Goal: Task Accomplishment & Management: Manage account settings

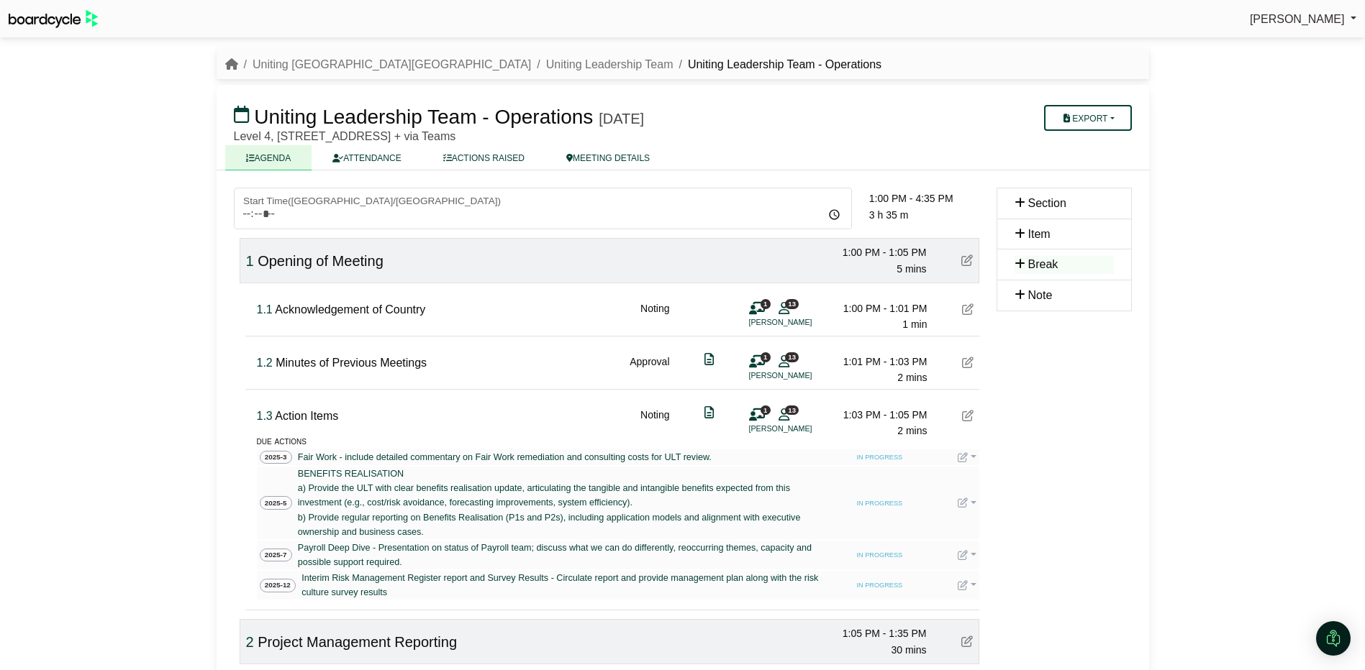
scroll to position [1727, 0]
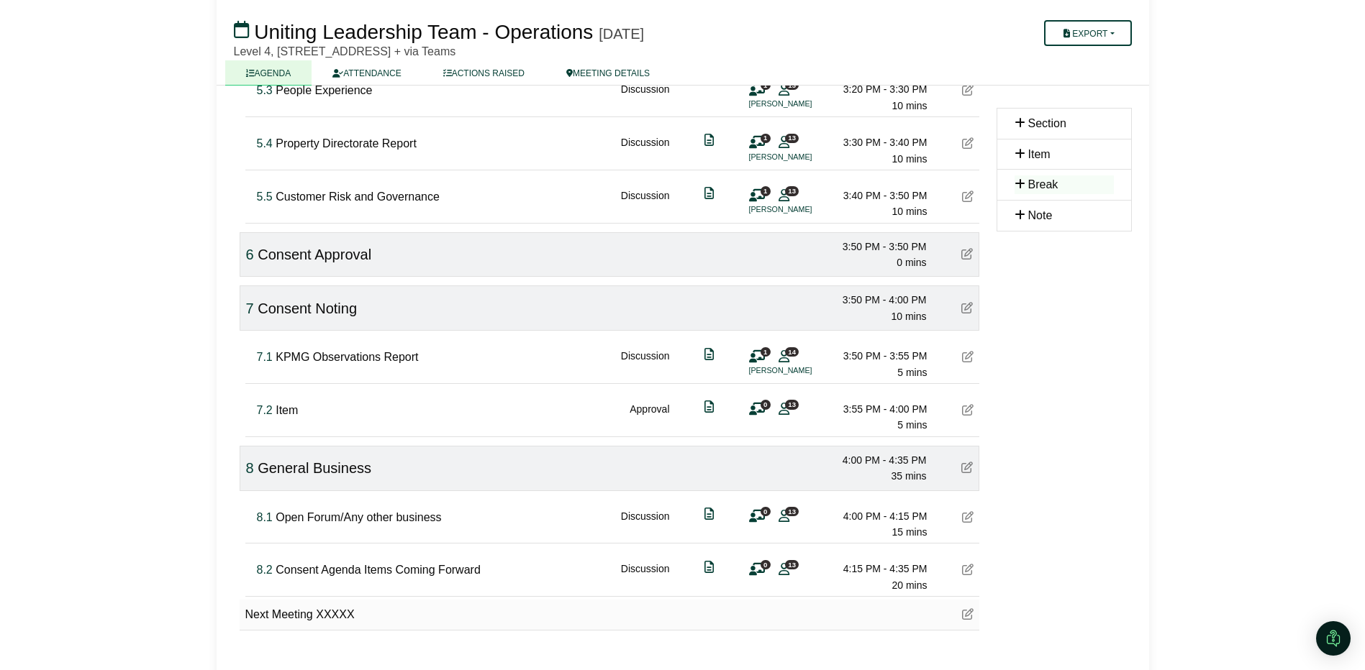
click at [968, 357] on div at bounding box center [682, 335] width 1365 height 670
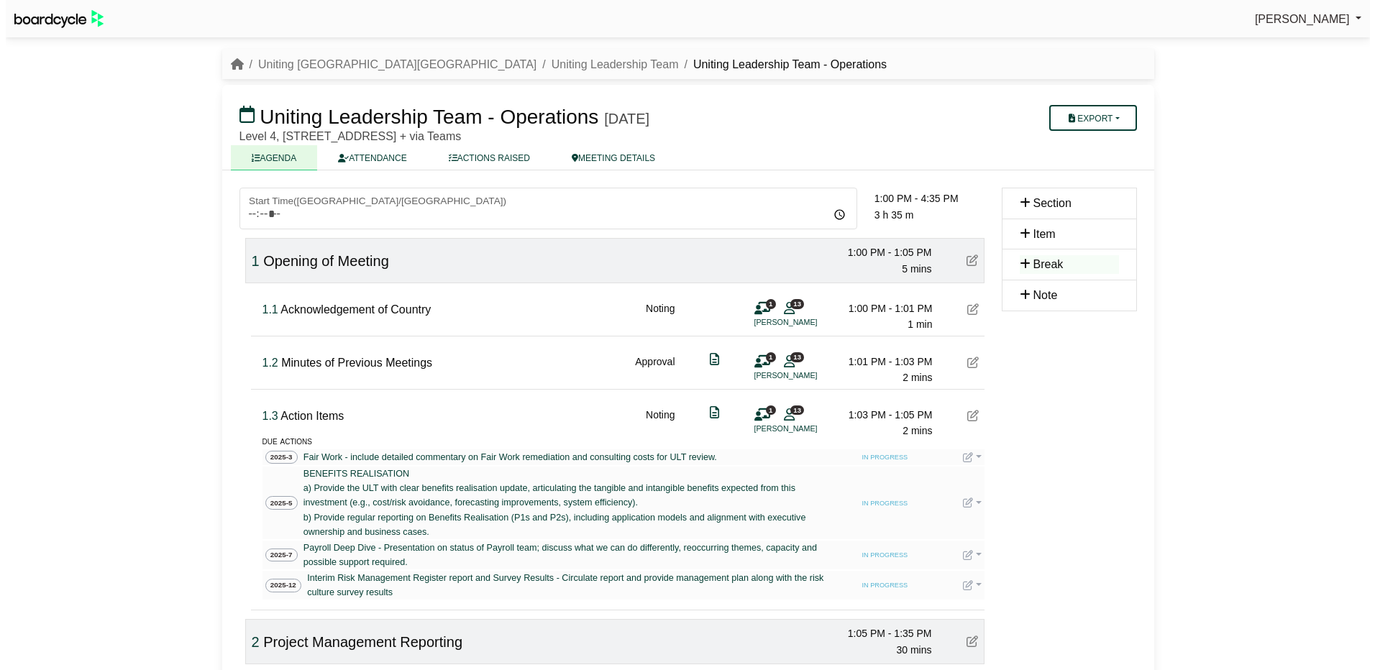
scroll to position [1727, 0]
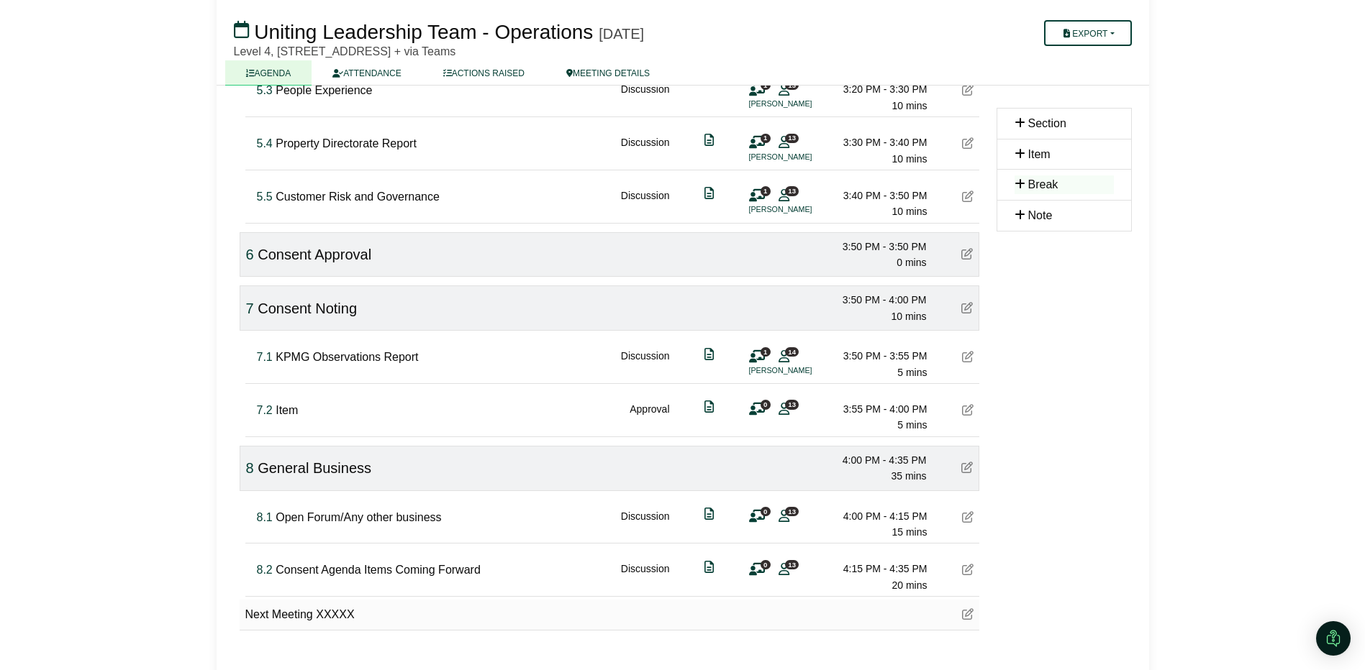
click at [968, 357] on icon at bounding box center [968, 357] width 12 height 12
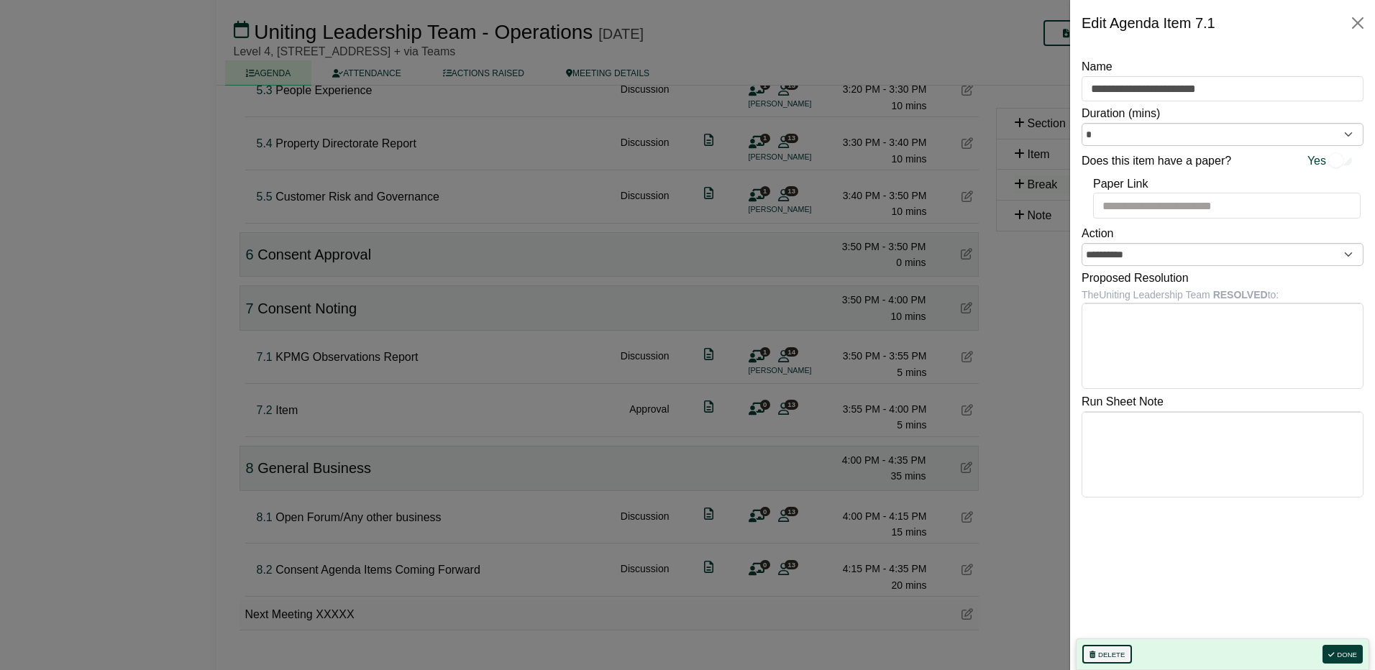
click at [1091, 653] on icon "button" at bounding box center [1093, 655] width 6 height 7
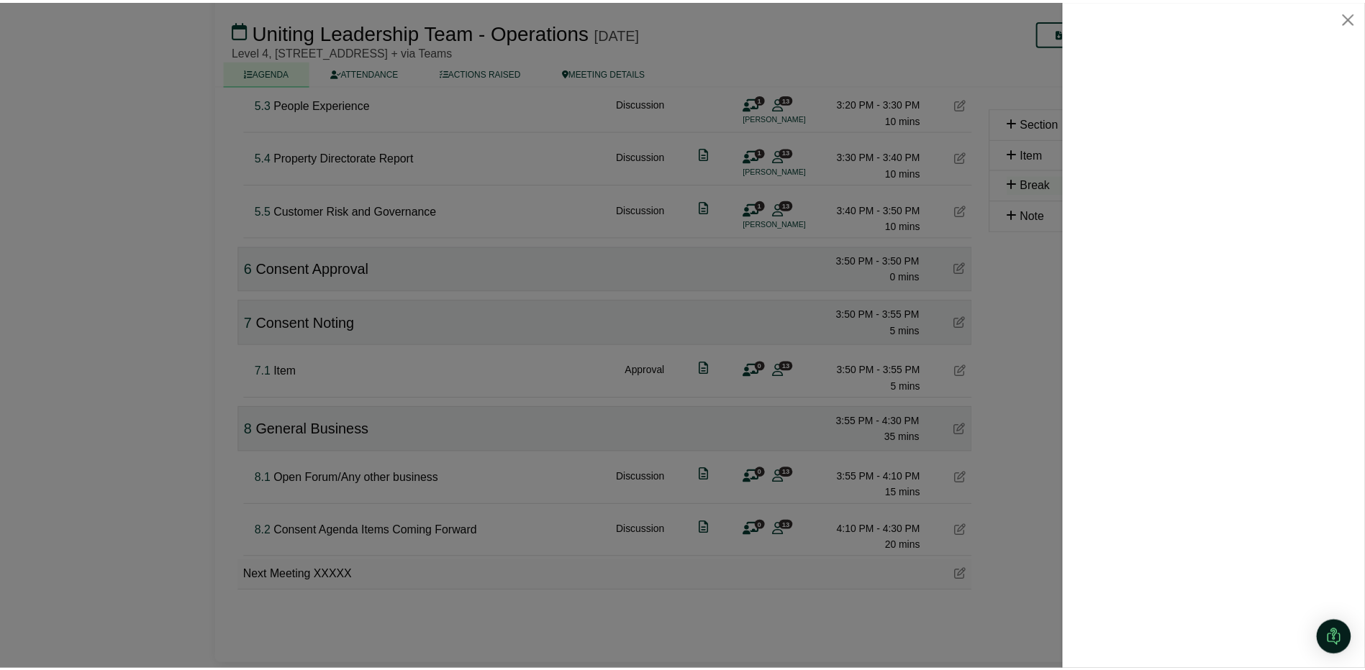
scroll to position [1673, 0]
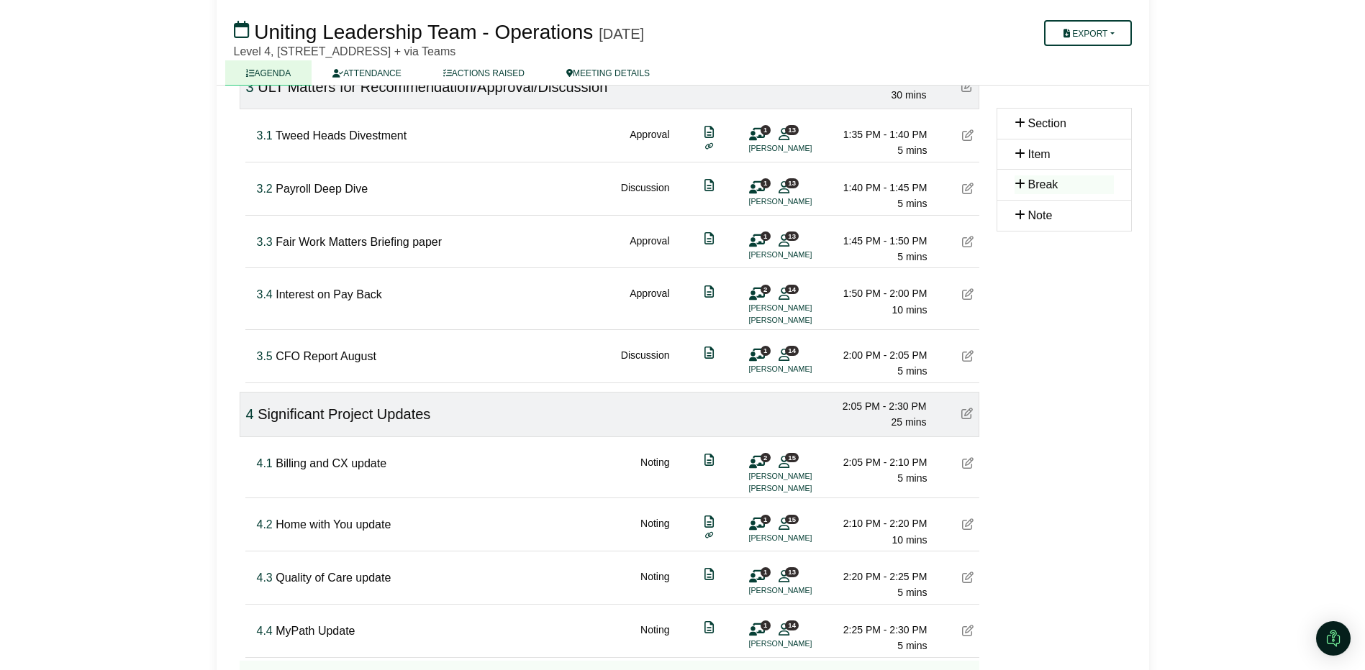
scroll to position [666, 0]
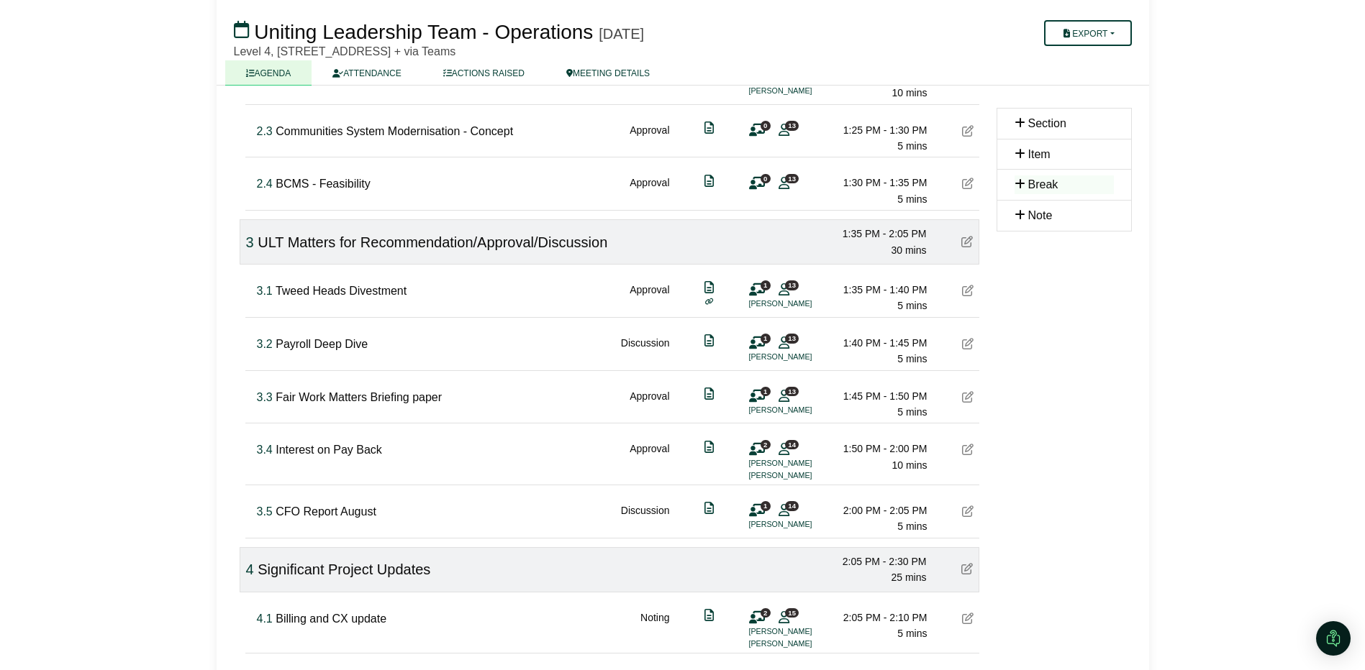
click at [966, 396] on icon at bounding box center [968, 397] width 12 height 12
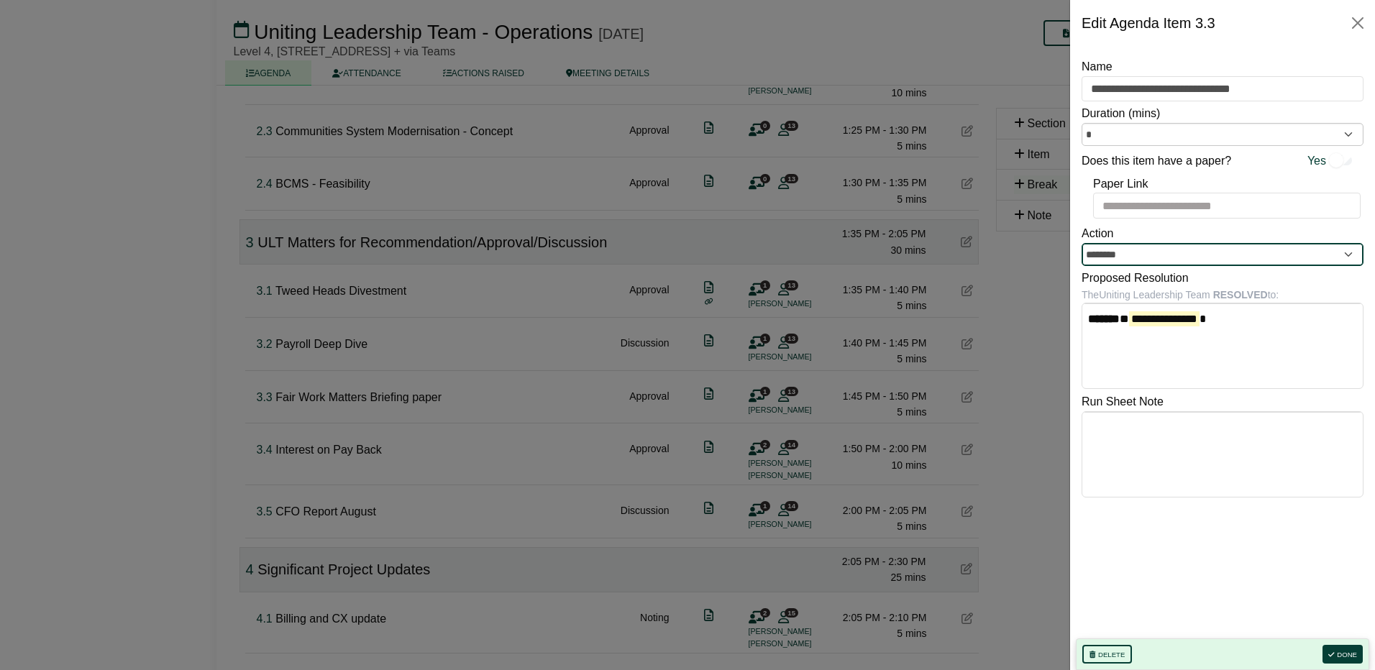
click at [1165, 258] on input "********" at bounding box center [1223, 254] width 282 height 23
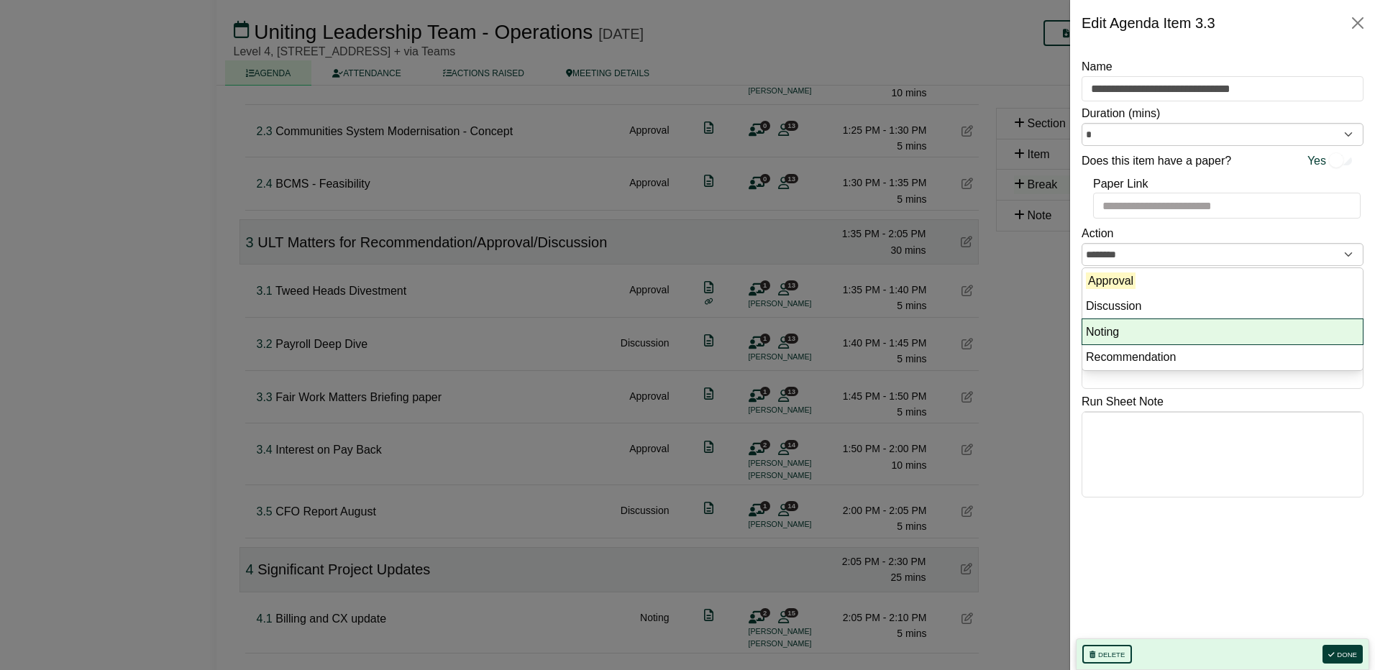
click at [1150, 322] on li "Noting" at bounding box center [1223, 332] width 281 height 26
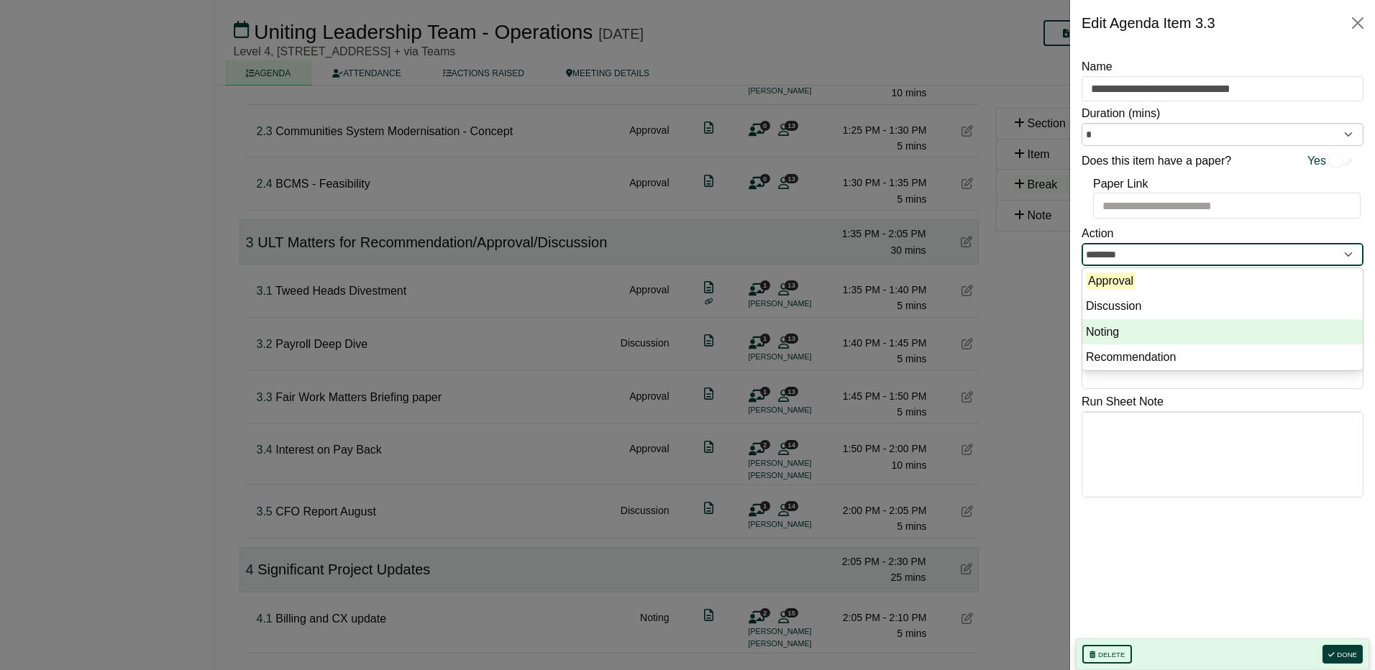
type input "******"
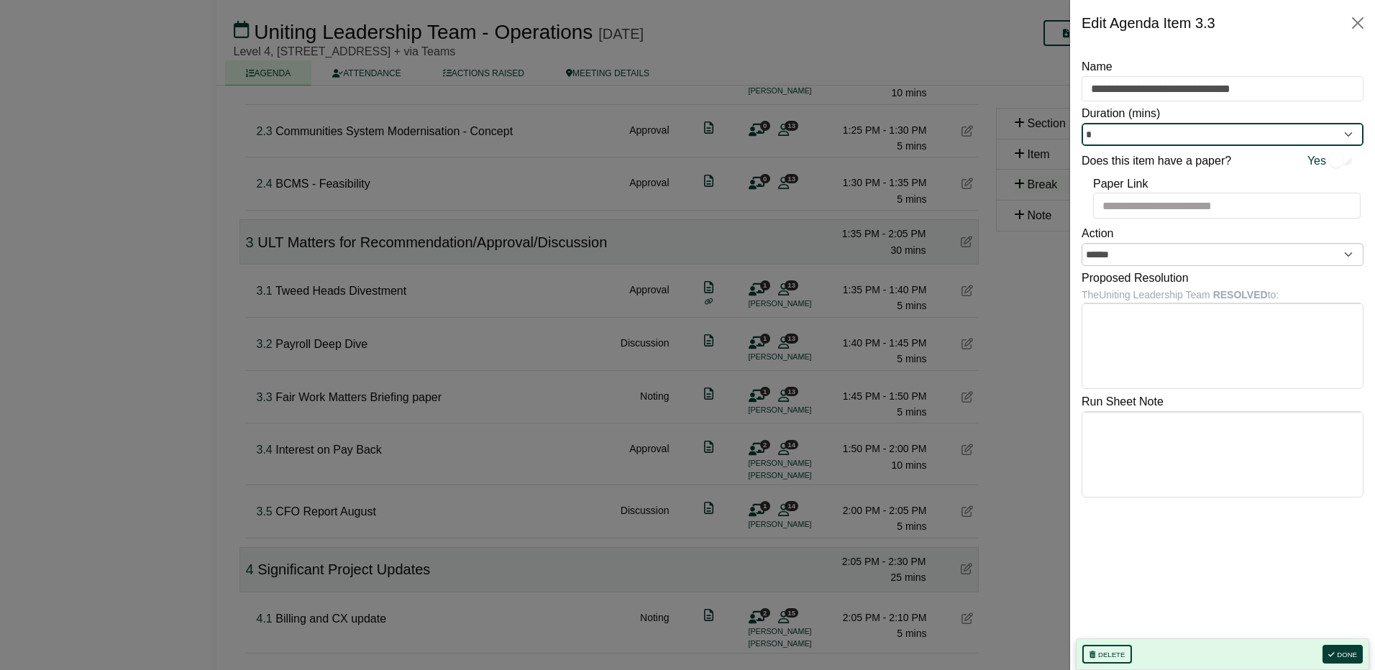
click at [1195, 136] on input "*" at bounding box center [1223, 134] width 282 height 23
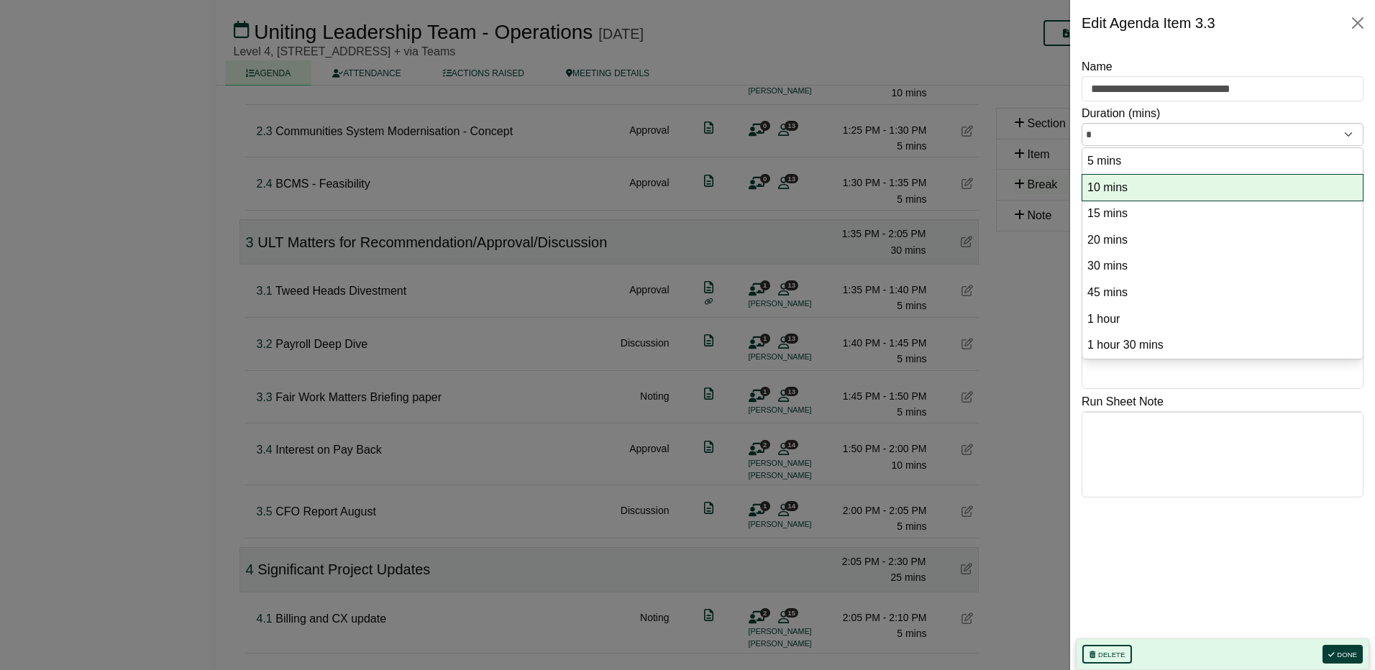
click at [1131, 181] on option "10 mins" at bounding box center [1222, 187] width 273 height 19
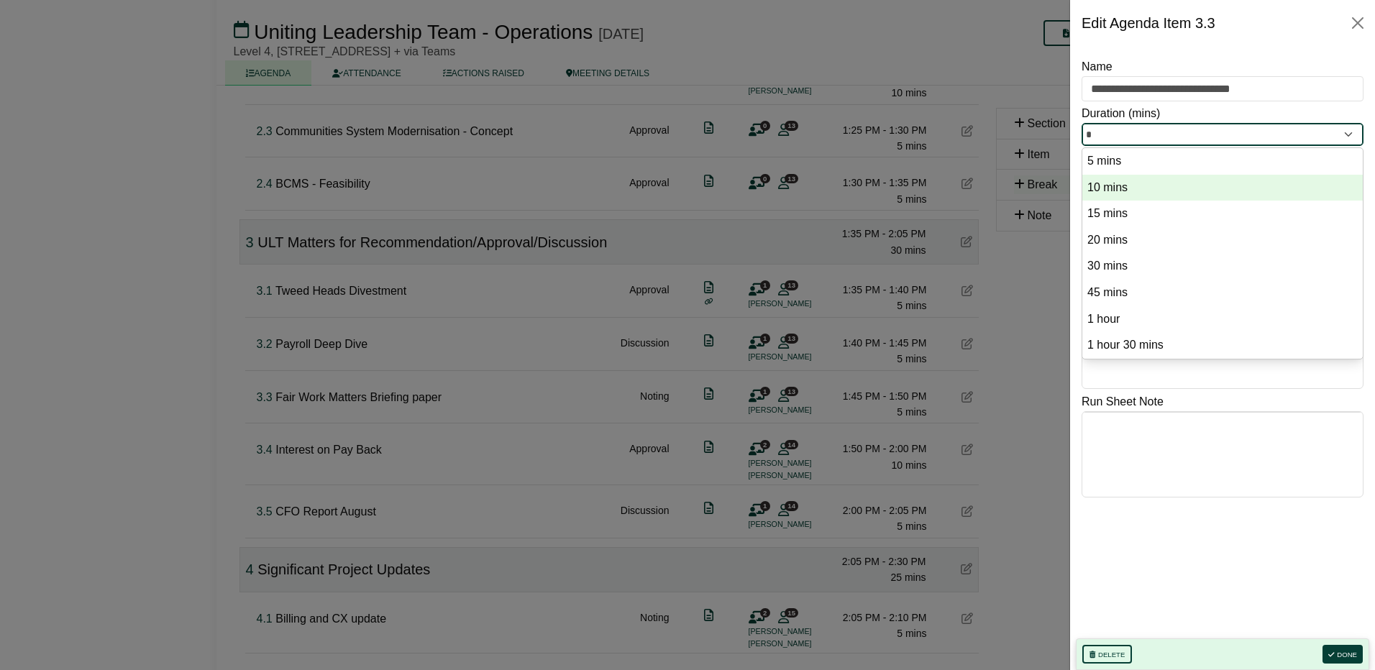
type input "**"
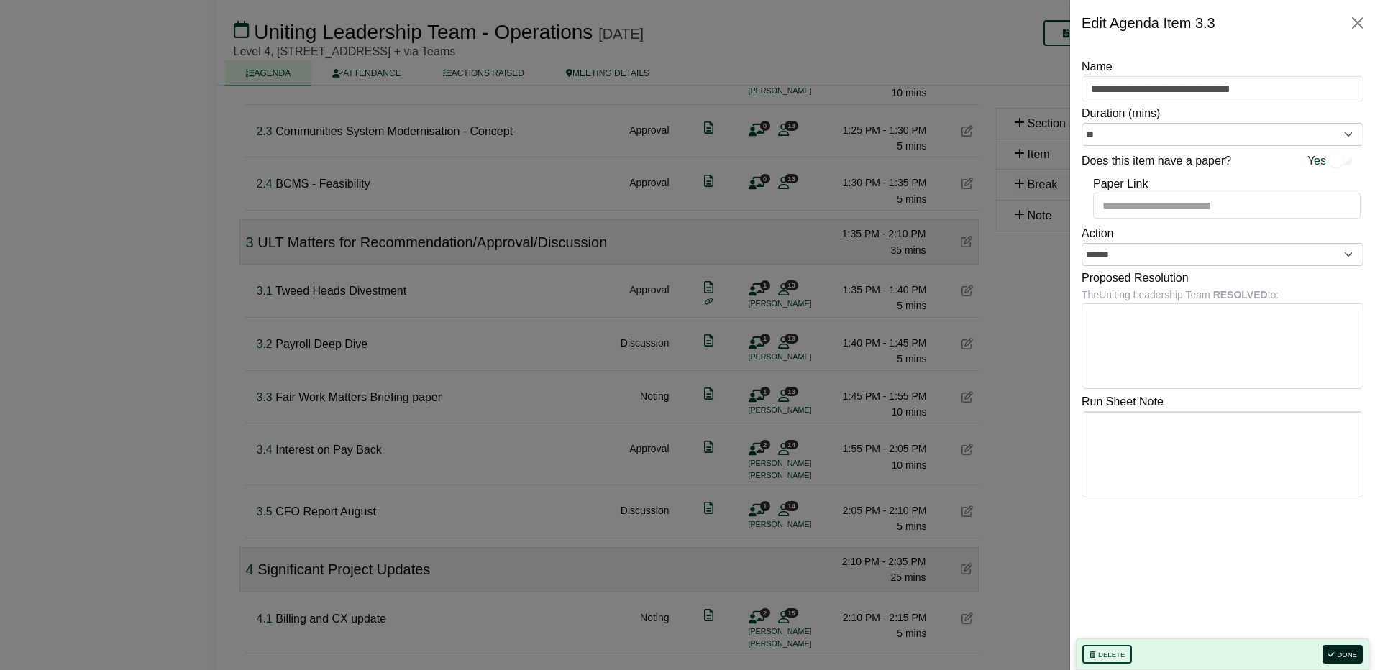
click at [1352, 650] on button "Done" at bounding box center [1343, 654] width 40 height 19
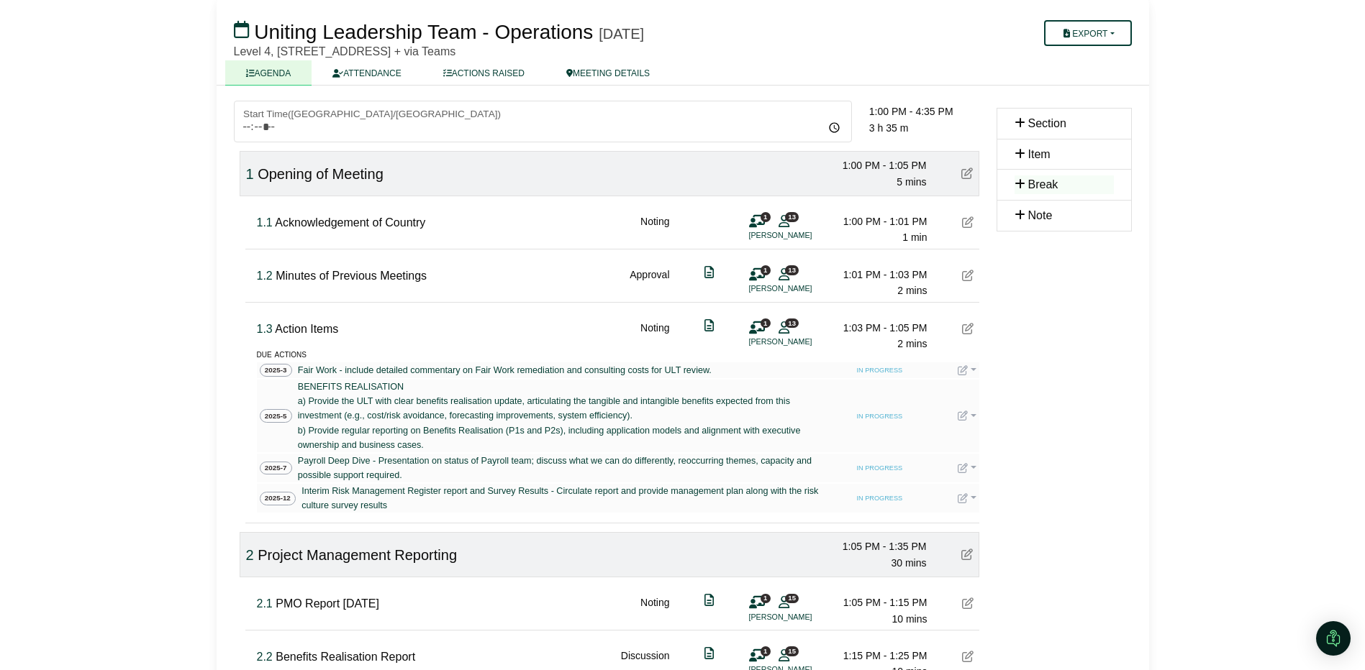
scroll to position [0, 0]
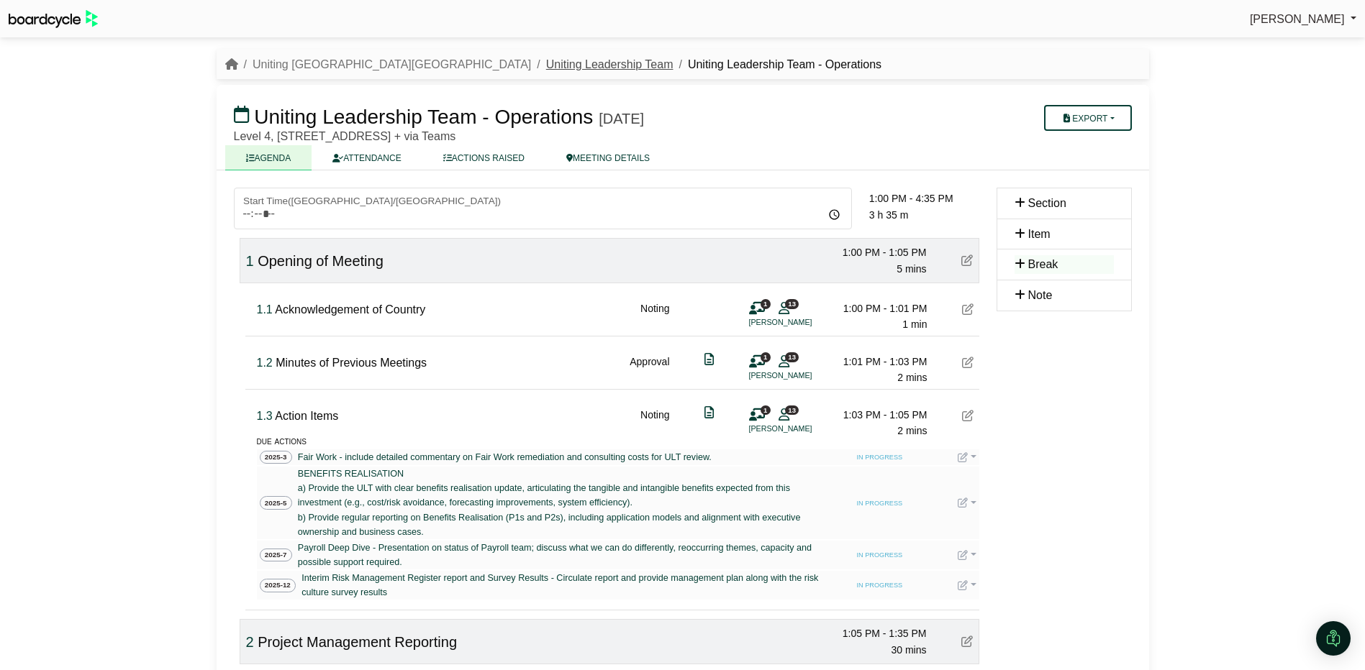
click at [546, 60] on link "Uniting Leadership Team" at bounding box center [609, 64] width 127 height 12
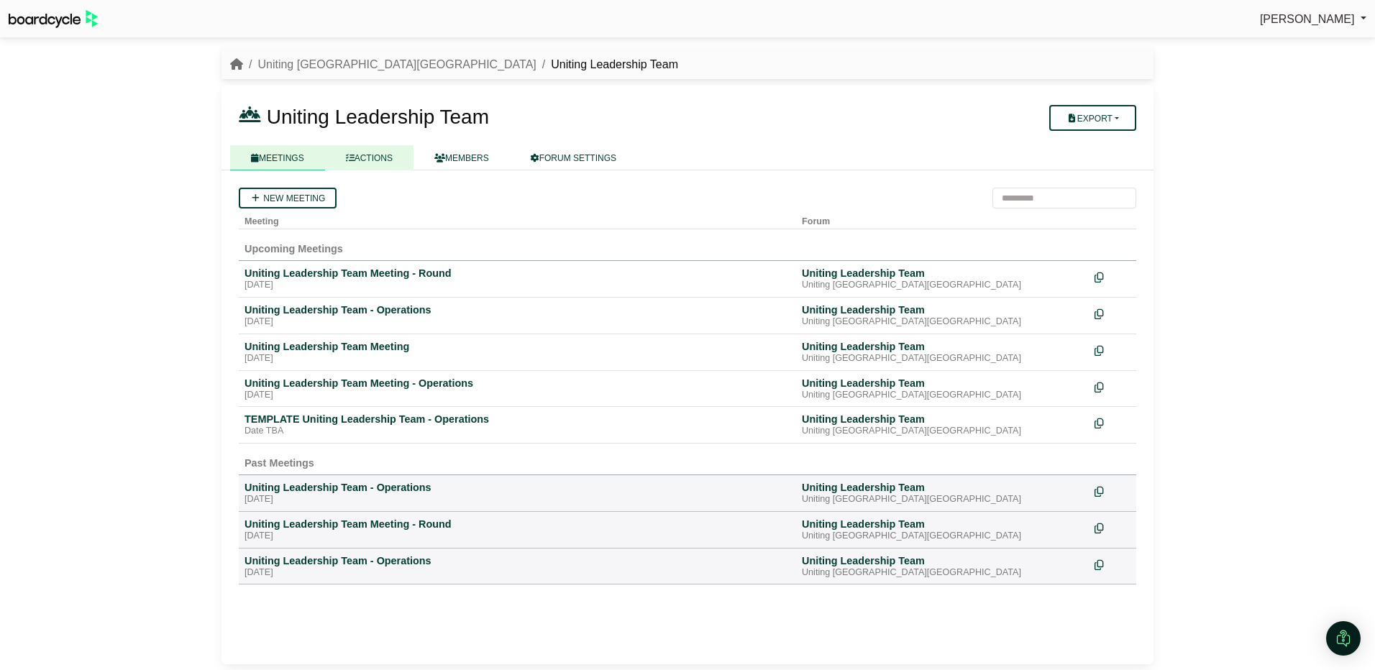
click at [375, 155] on link "ACTIONS" at bounding box center [369, 157] width 88 height 25
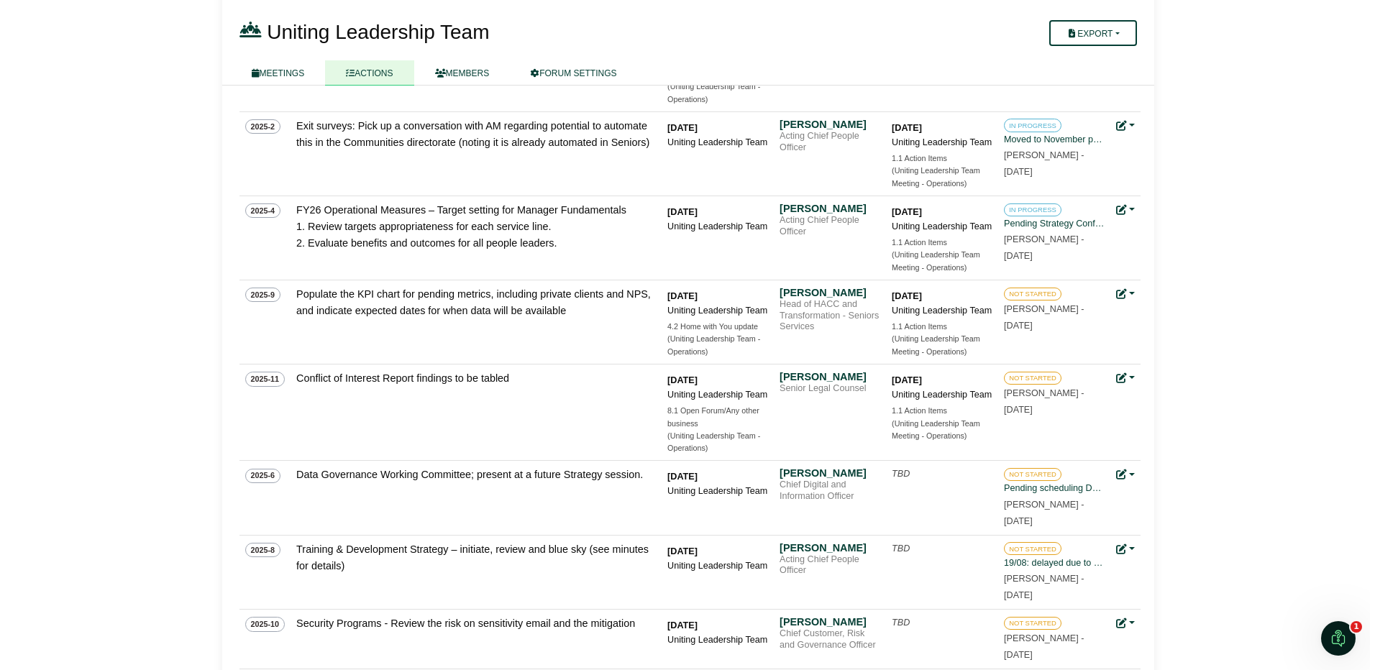
scroll to position [654, 0]
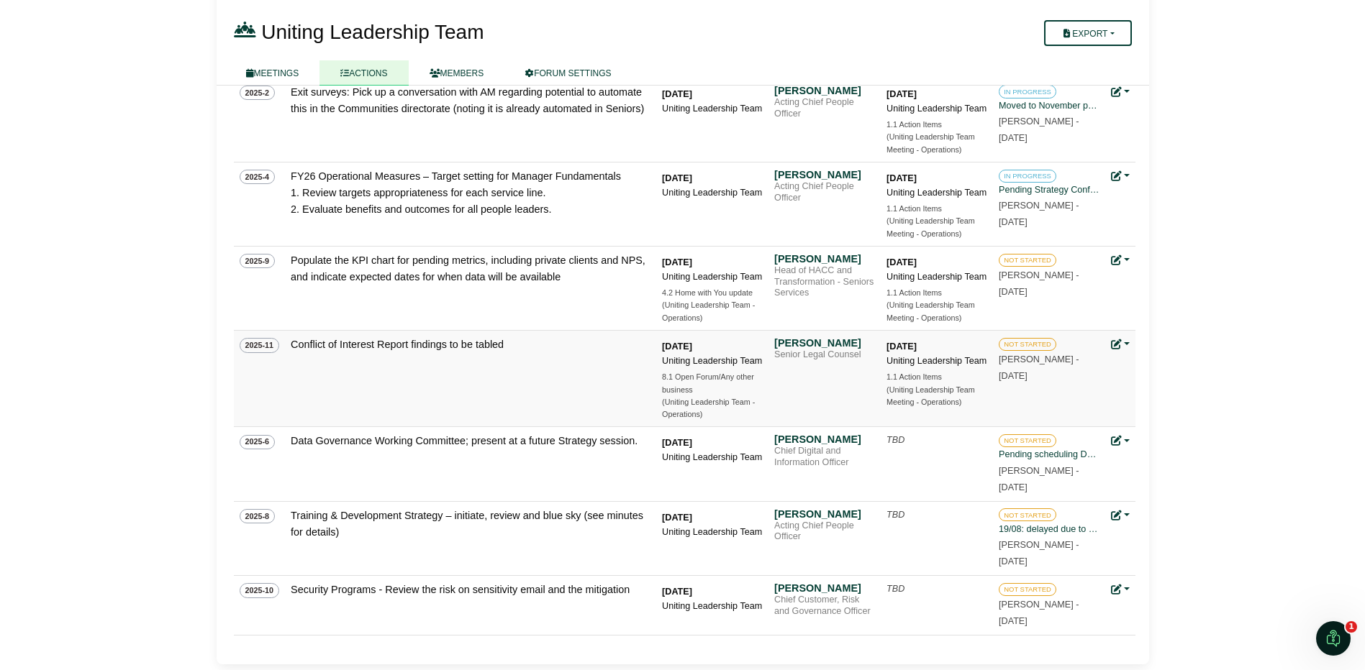
click at [1123, 344] on link at bounding box center [1120, 345] width 19 height 12
click at [1167, 391] on link "Edit action" at bounding box center [1168, 393] width 115 height 27
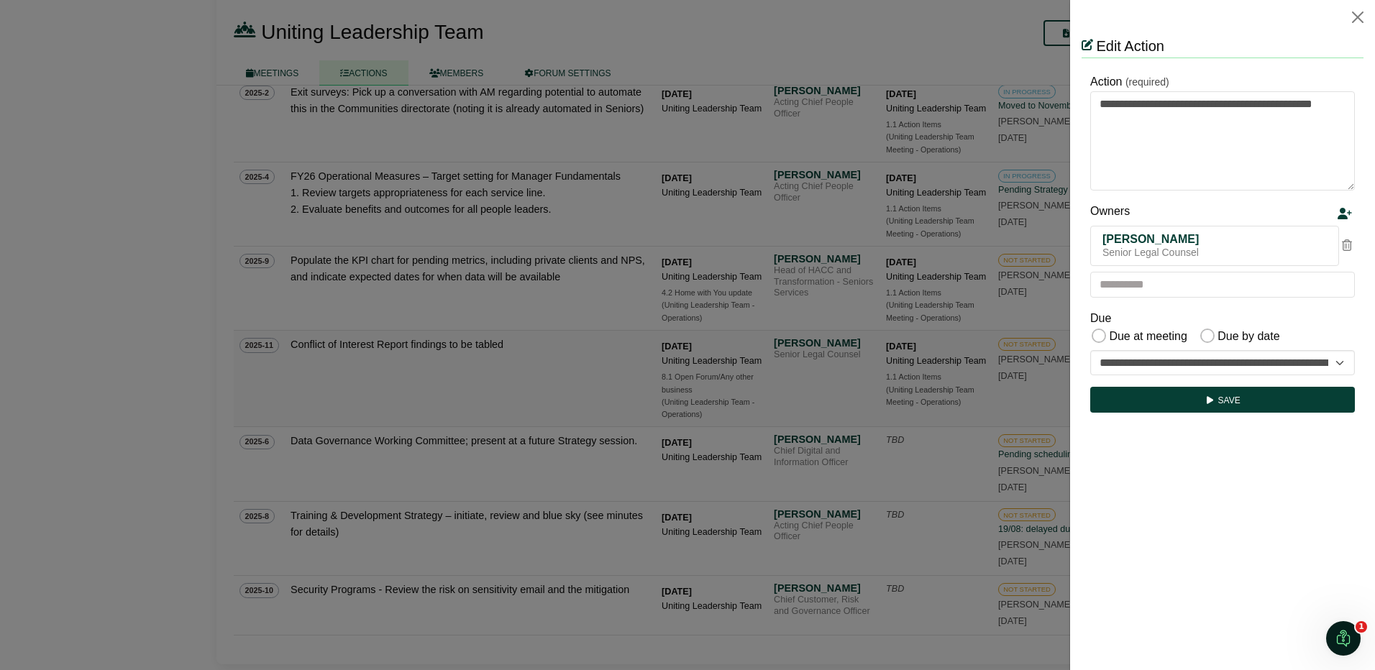
scroll to position [0, 0]
click at [1302, 360] on select "**********" at bounding box center [1223, 363] width 265 height 26
click at [1261, 401] on button "Save" at bounding box center [1223, 400] width 265 height 26
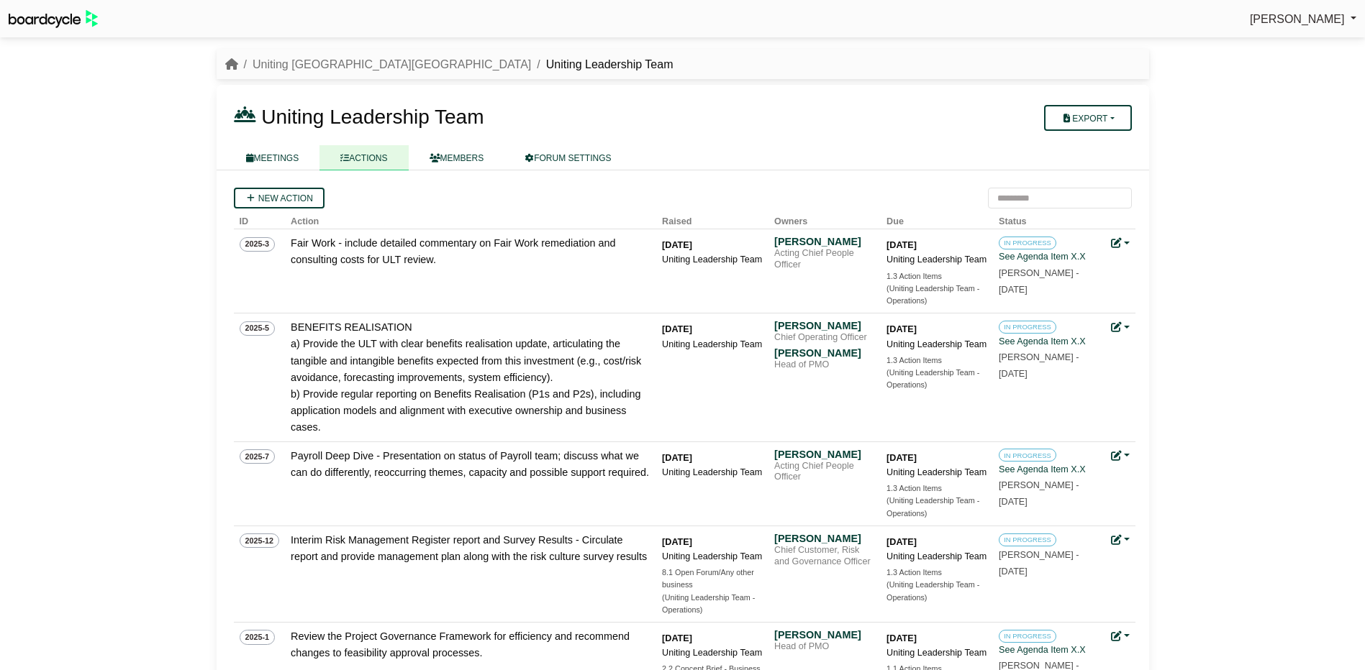
scroll to position [654, 0]
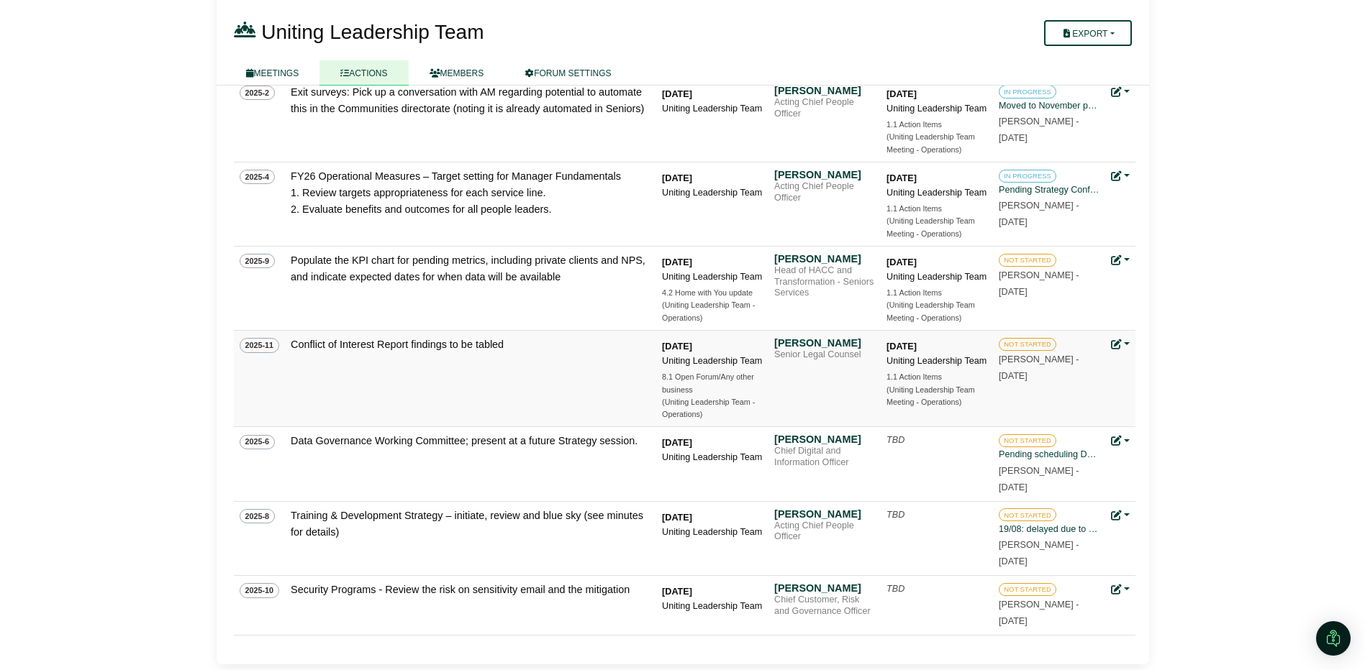
click at [1129, 337] on div "Update status Edit action Archive action Delete action" at bounding box center [1120, 345] width 19 height 17
click at [1124, 342] on link at bounding box center [1120, 345] width 19 height 12
click at [1170, 366] on link "Update status" at bounding box center [1168, 365] width 115 height 27
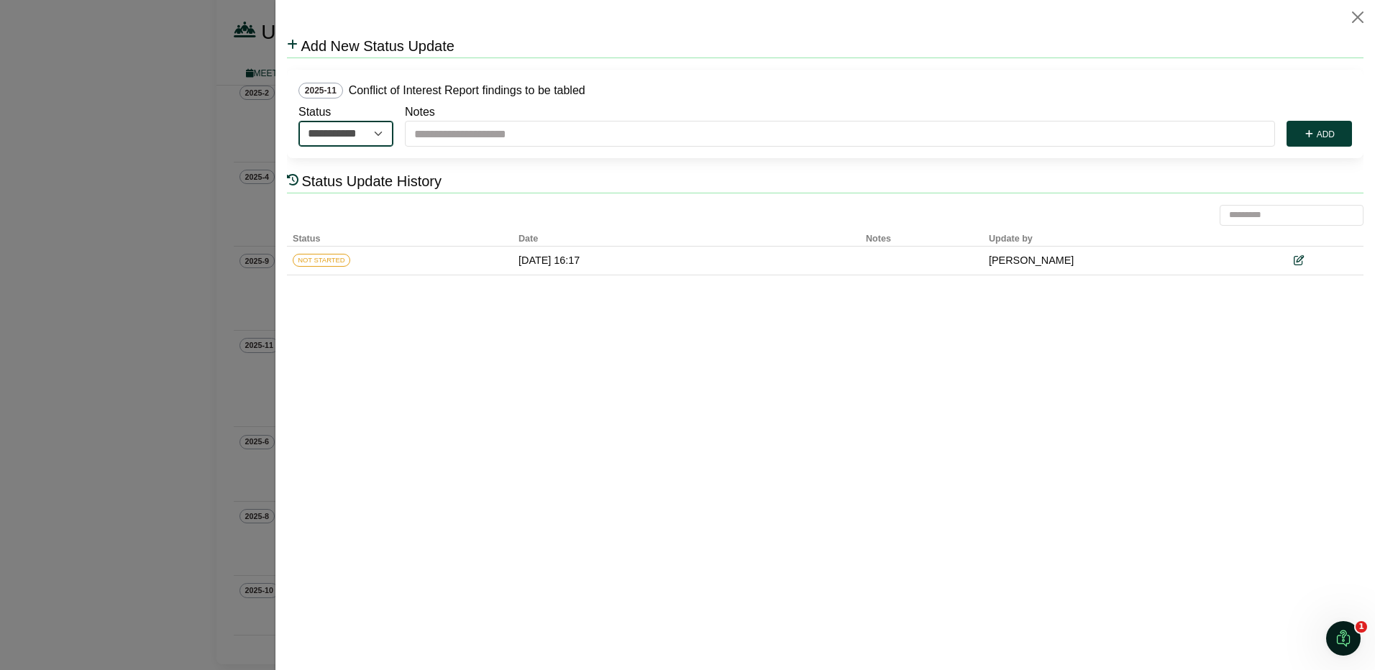
click at [353, 132] on select "**********" at bounding box center [346, 134] width 95 height 26
select select "**********"
click at [299, 121] on select "**********" at bounding box center [346, 134] width 95 height 26
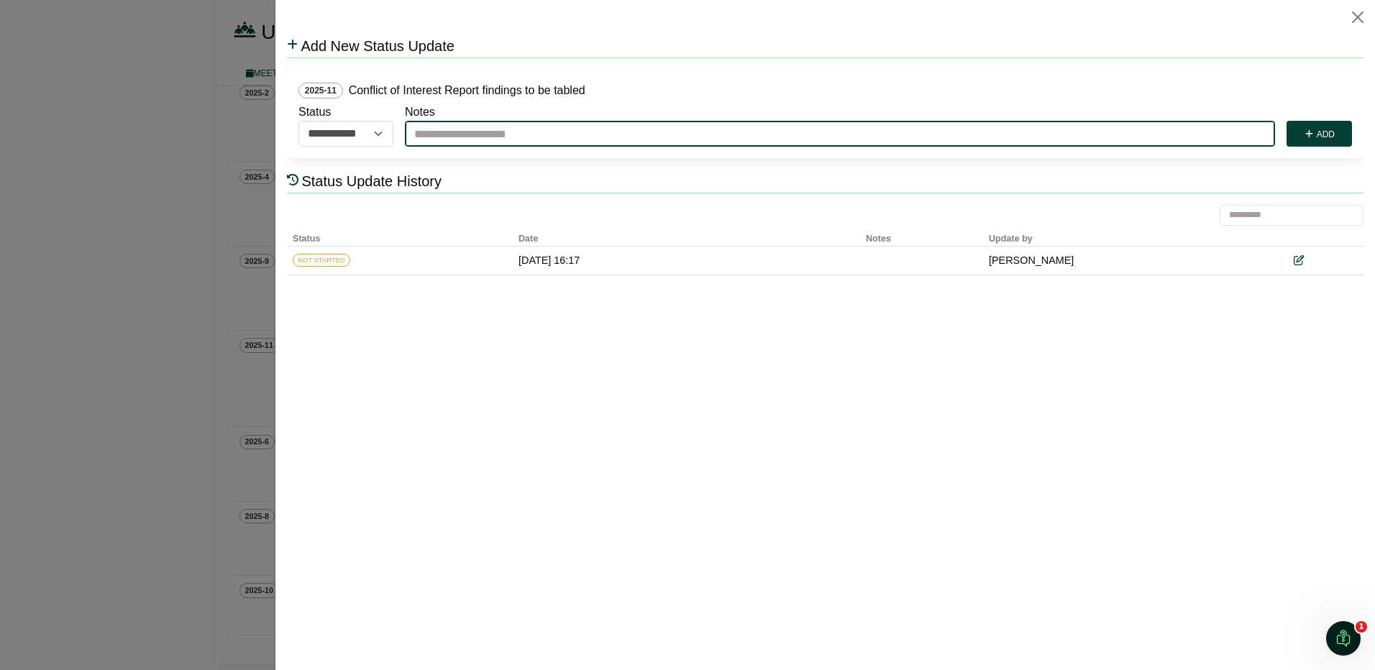
click at [470, 135] on input "Notes" at bounding box center [840, 134] width 870 height 26
type input "**********"
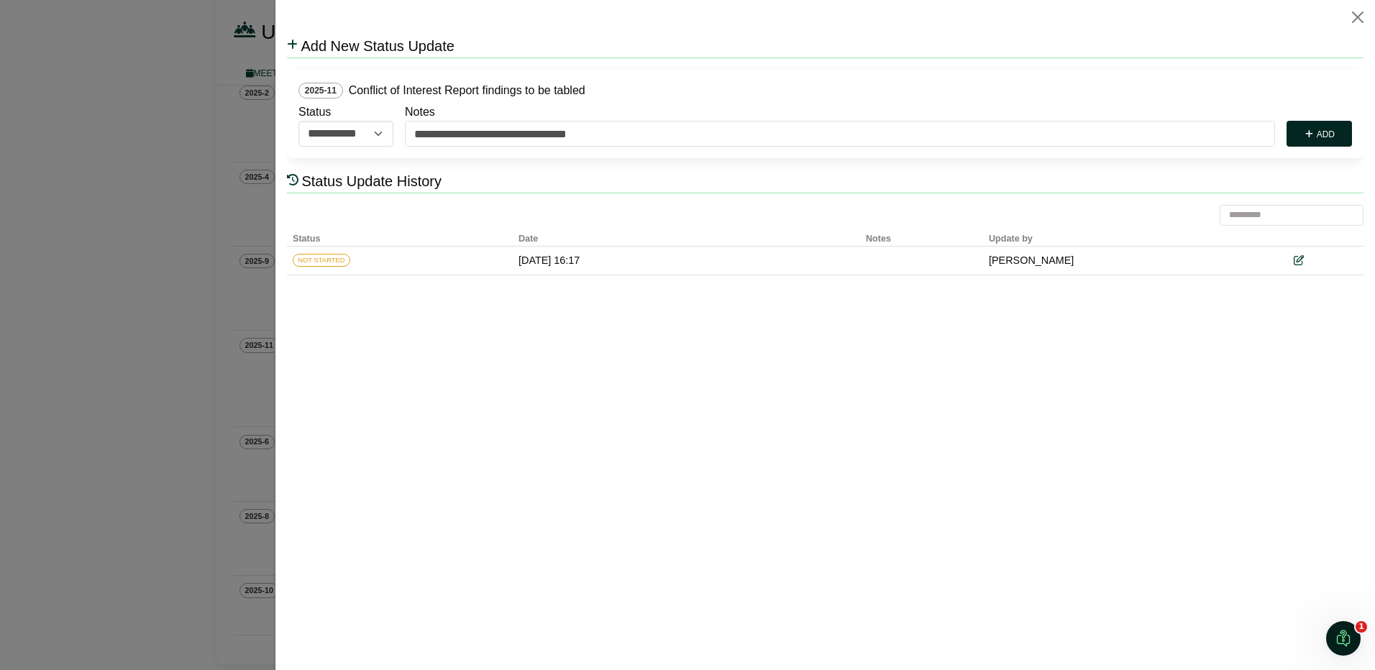
click at [1326, 132] on button "Add" at bounding box center [1319, 134] width 65 height 26
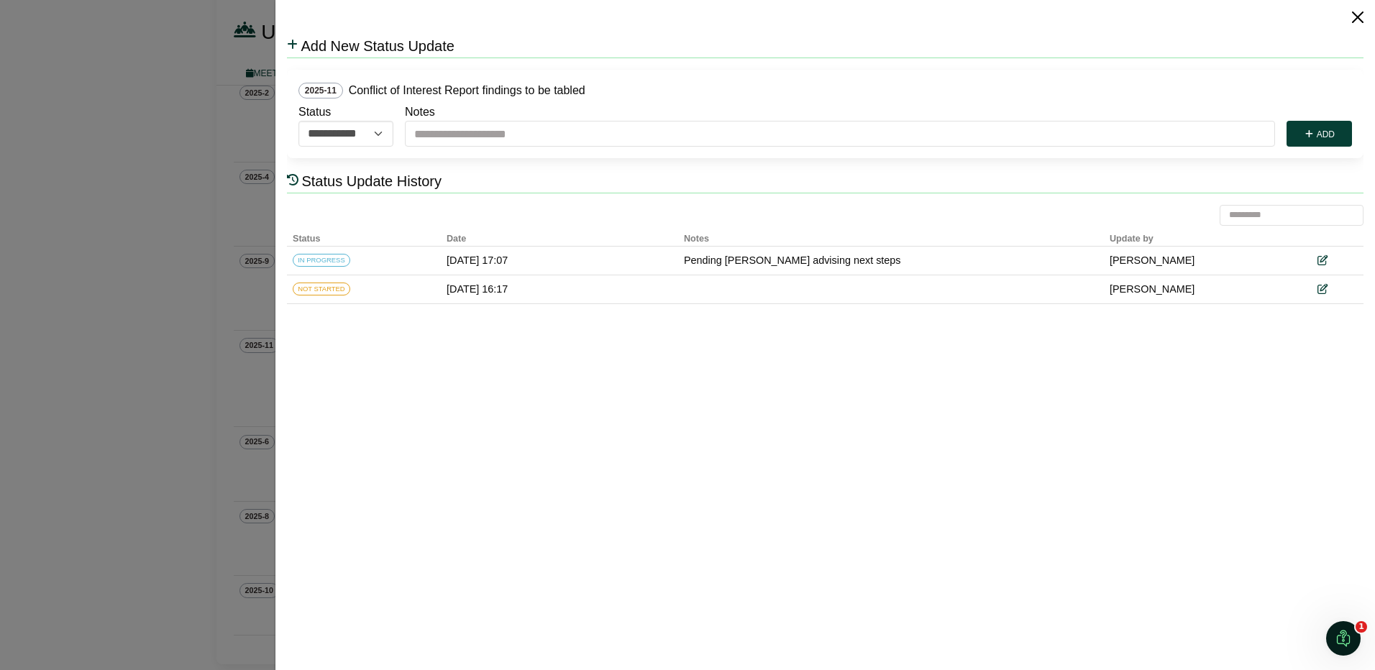
click at [1363, 13] on button "Close" at bounding box center [1358, 17] width 23 height 23
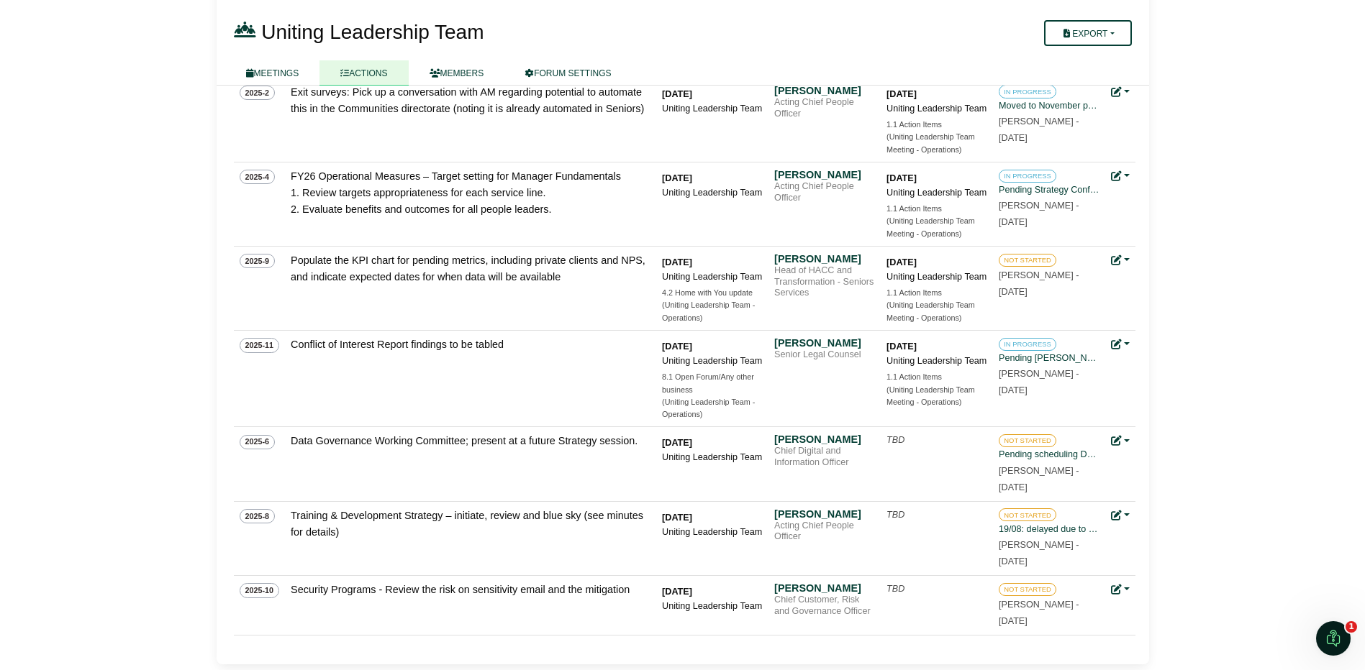
click at [1060, 529] on div "19/08: delayed due to myPath resourcing." at bounding box center [1048, 529] width 101 height 14
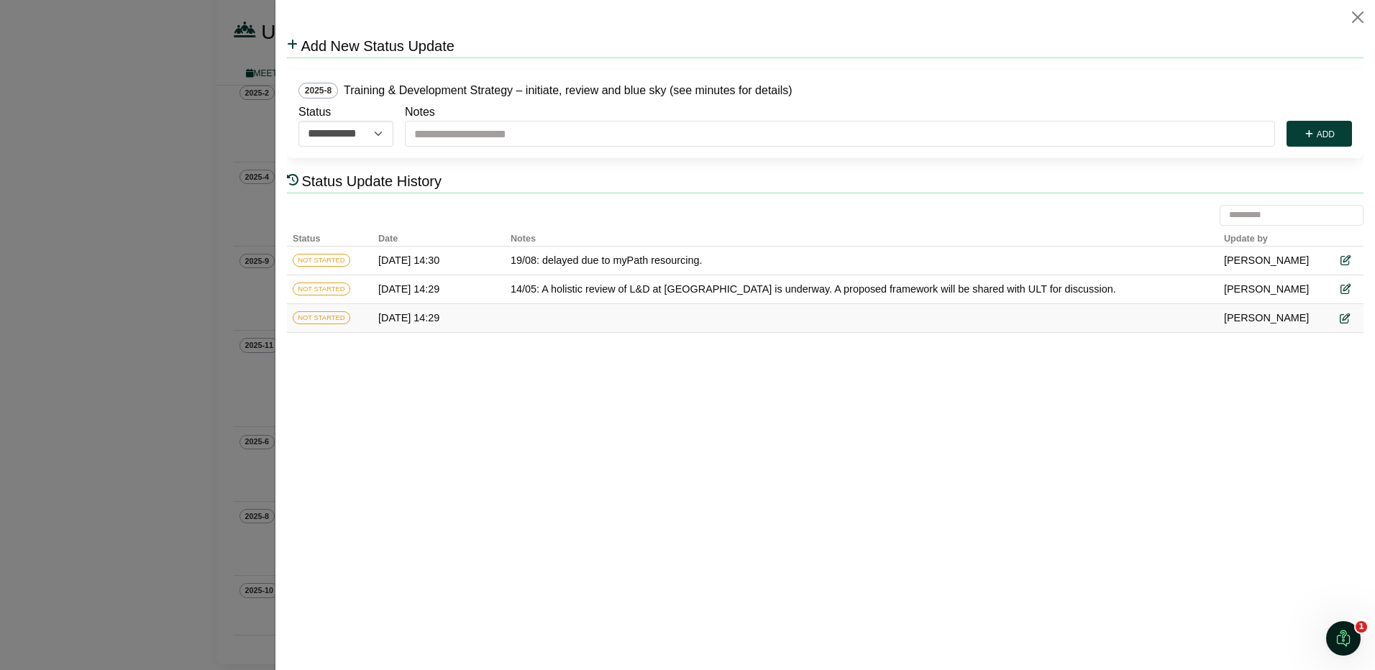
click at [1346, 319] on icon at bounding box center [1345, 319] width 10 height 10
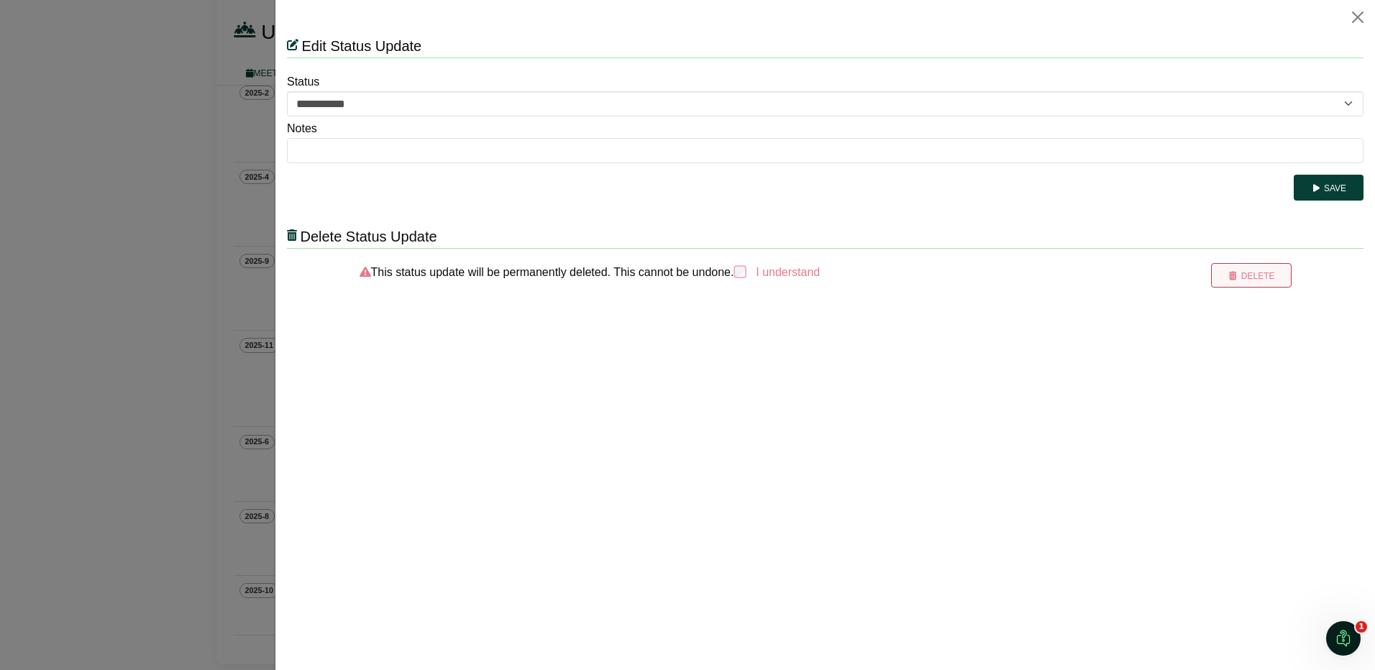
click at [1270, 276] on button "Delete" at bounding box center [1251, 275] width 80 height 24
click at [1266, 276] on button "Delete" at bounding box center [1251, 275] width 80 height 24
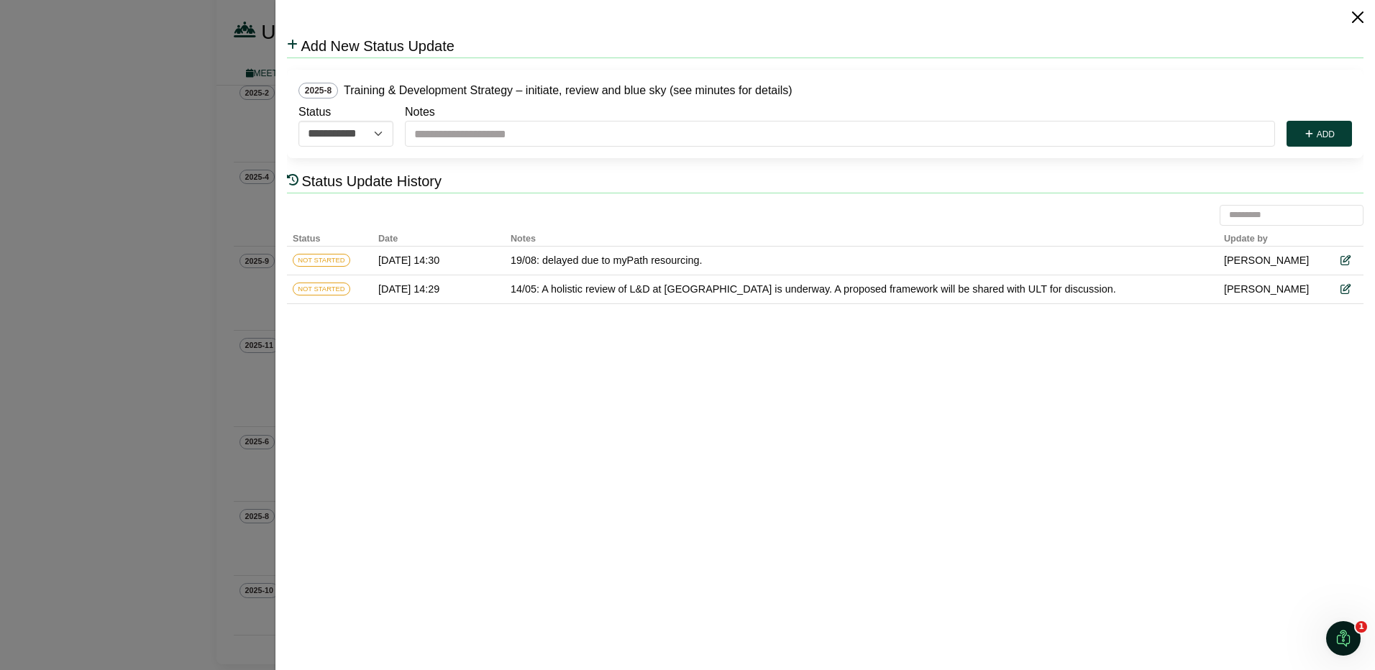
click at [1363, 14] on button "Close" at bounding box center [1358, 17] width 23 height 23
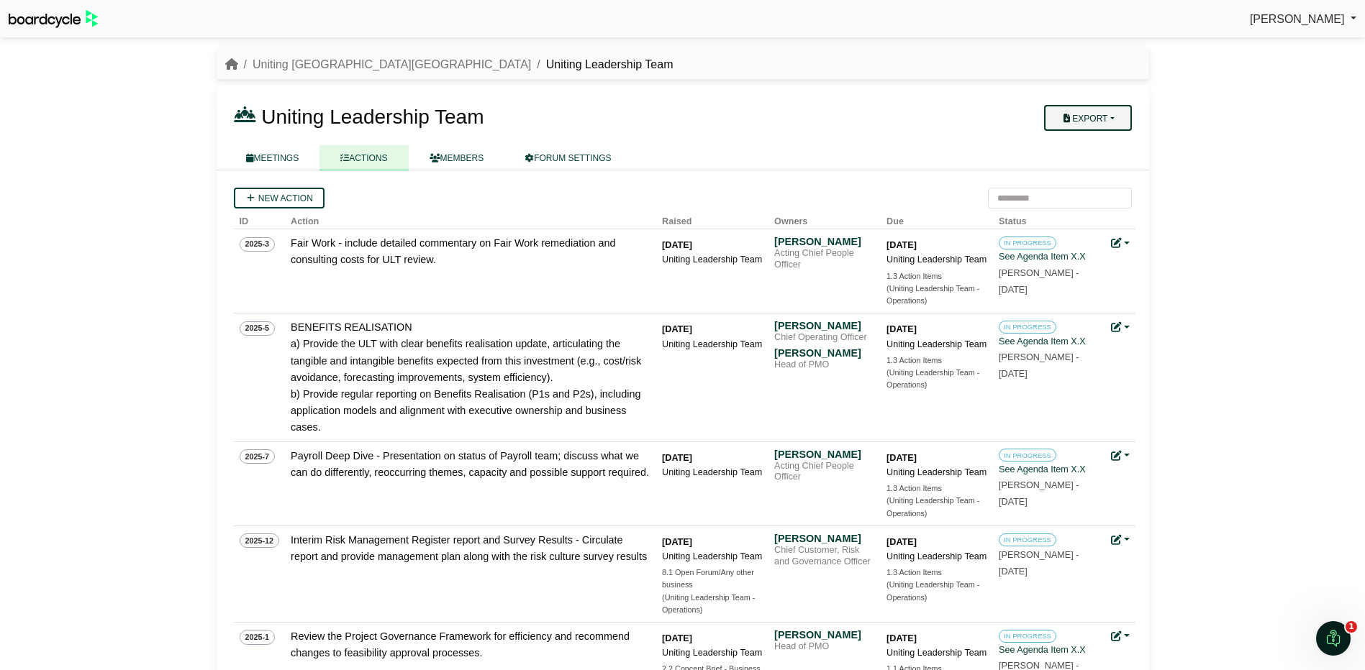
click at [1105, 112] on button "Export" at bounding box center [1087, 118] width 87 height 26
click at [1115, 144] on link "Forum Actions" at bounding box center [1101, 143] width 115 height 22
click at [283, 155] on link "MEETINGS" at bounding box center [272, 157] width 95 height 25
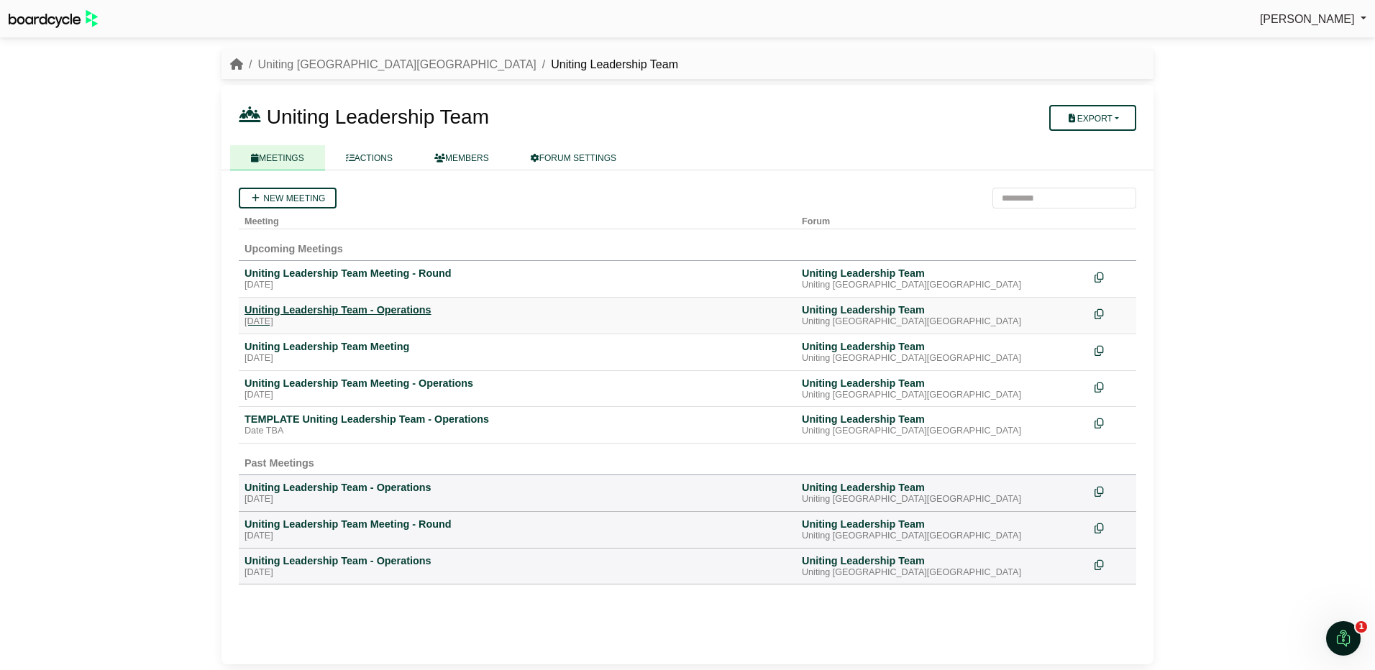
click at [348, 315] on div "Uniting Leadership Team - Operations" at bounding box center [518, 310] width 546 height 13
